Goal: Task Accomplishment & Management: Use online tool/utility

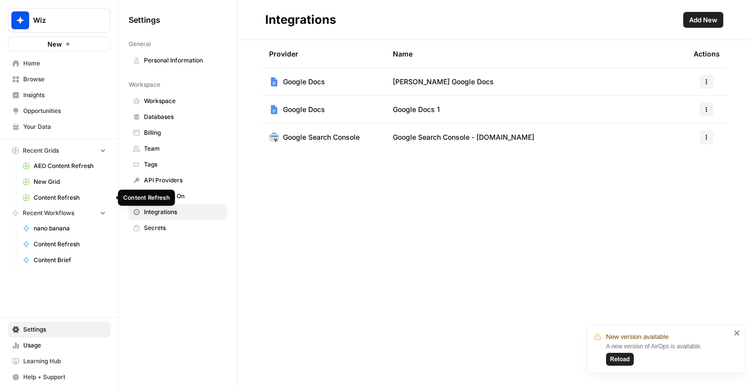
click at [51, 201] on span "Content Refresh" at bounding box center [70, 197] width 72 height 9
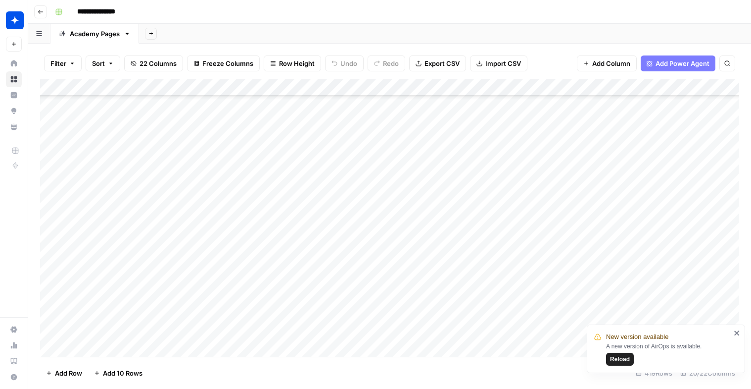
scroll to position [6808, 0]
click at [737, 333] on icon "close" at bounding box center [737, 332] width 5 height 5
click at [538, 282] on div "Add Column" at bounding box center [390, 217] width 700 height 277
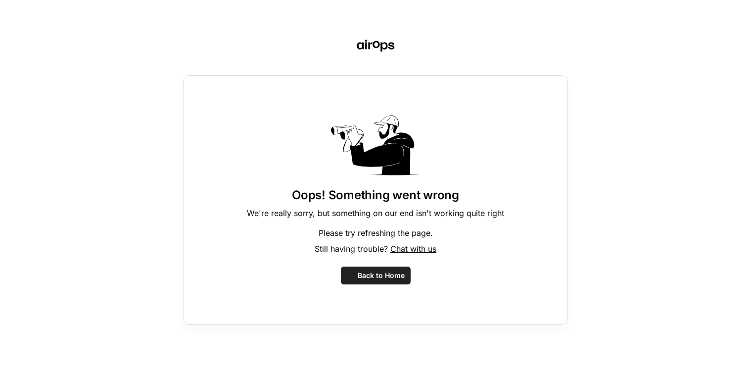
click at [535, 284] on div "Oops! Something went wrong We're really sorry, but something on our end isn't w…" at bounding box center [375, 199] width 385 height 249
click at [369, 267] on button "Back to Home" at bounding box center [376, 275] width 70 height 18
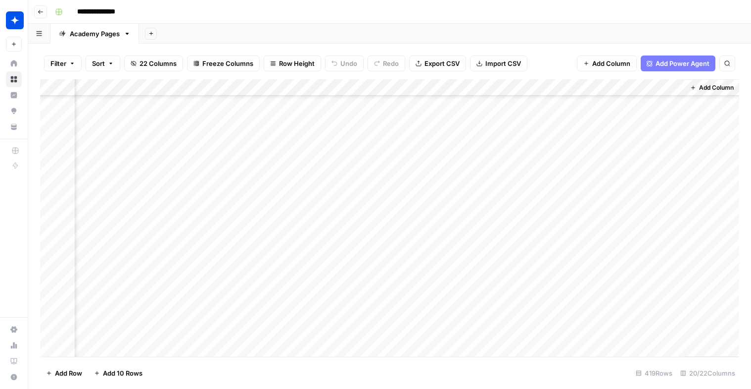
scroll to position [6808, 1422]
click at [400, 279] on div "Add Column" at bounding box center [390, 217] width 700 height 277
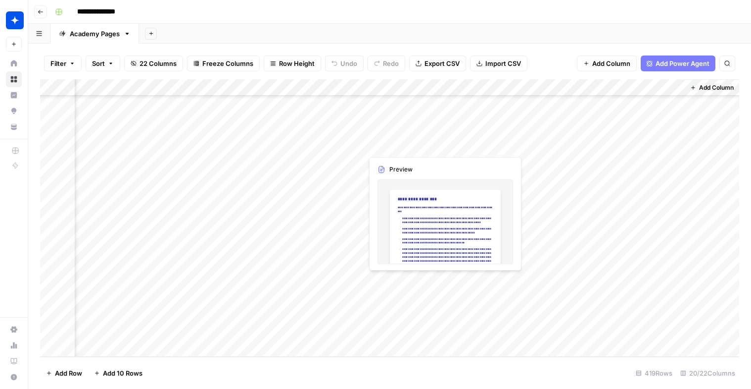
click at [400, 279] on div "Add Column" at bounding box center [390, 217] width 700 height 277
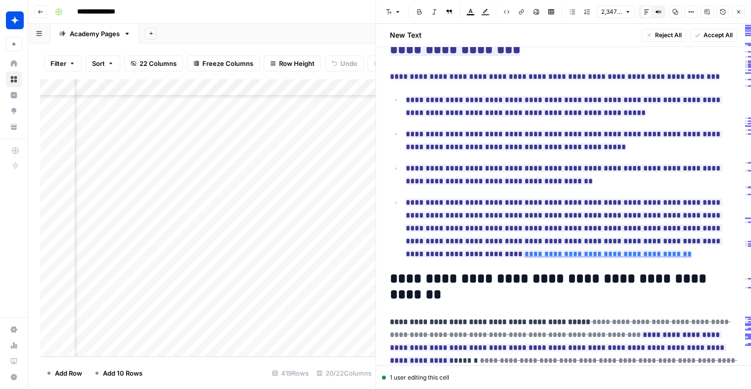
scroll to position [21, 0]
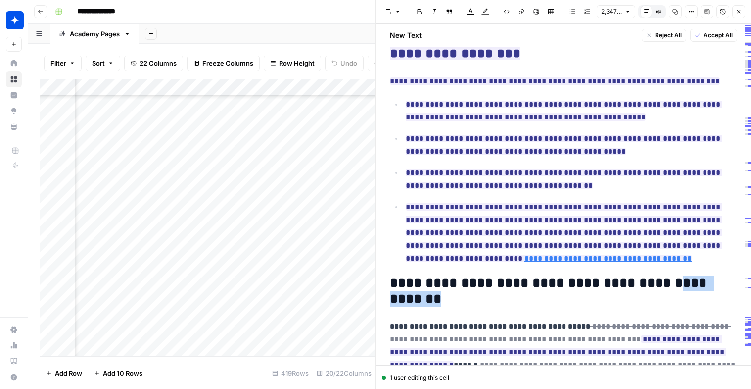
drag, startPoint x: 648, startPoint y: 288, endPoint x: 649, endPoint y: 296, distance: 8.0
click at [649, 296] on h2 "**********" at bounding box center [564, 291] width 348 height 32
